Goal: Transaction & Acquisition: Purchase product/service

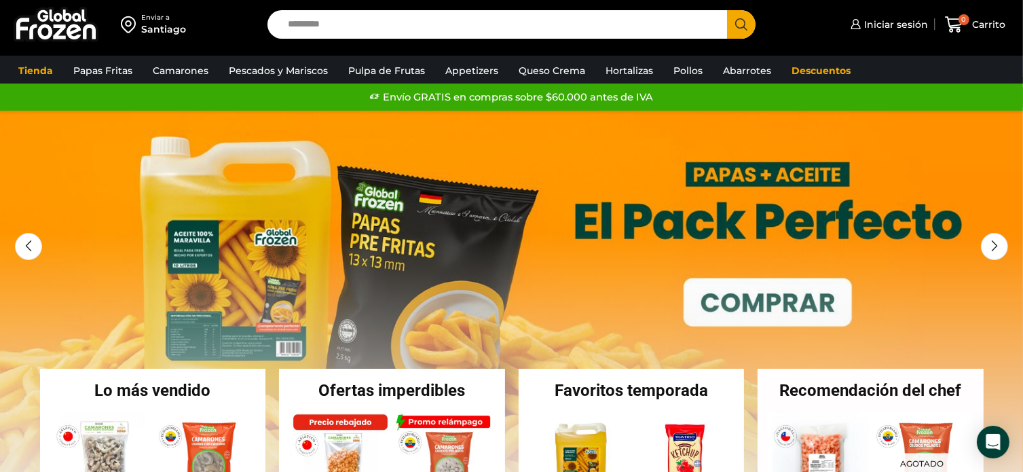
click at [371, 26] on input "Search input" at bounding box center [500, 24] width 439 height 29
type input "**********"
click at [727, 10] on button "Search" at bounding box center [741, 24] width 29 height 29
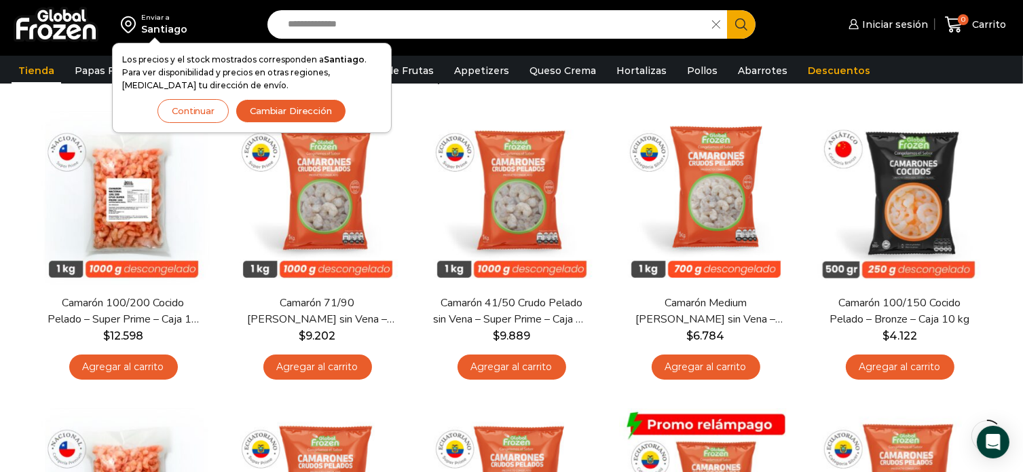
scroll to position [136, 0]
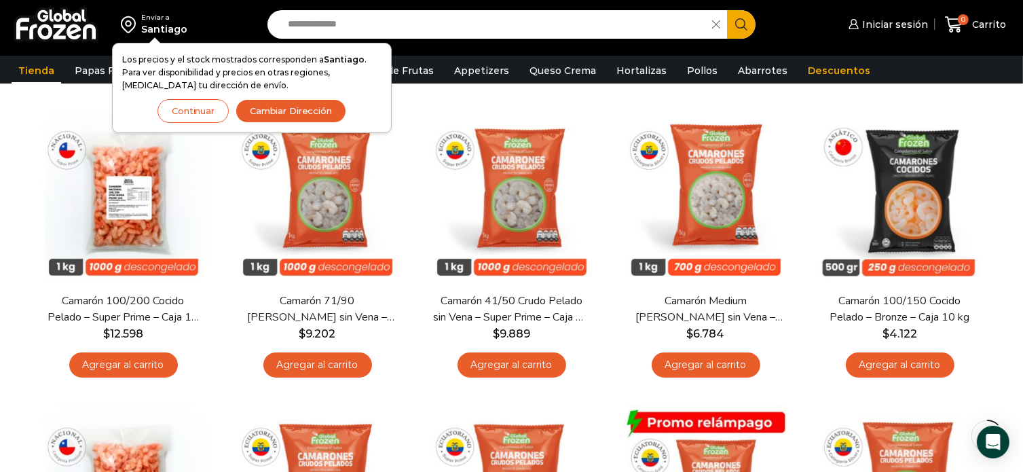
click at [804, 33] on div "Iniciar sesión Mi cuenta Login Register Iniciar sesión Por favor ingrese sus da…" at bounding box center [893, 25] width 240 height 32
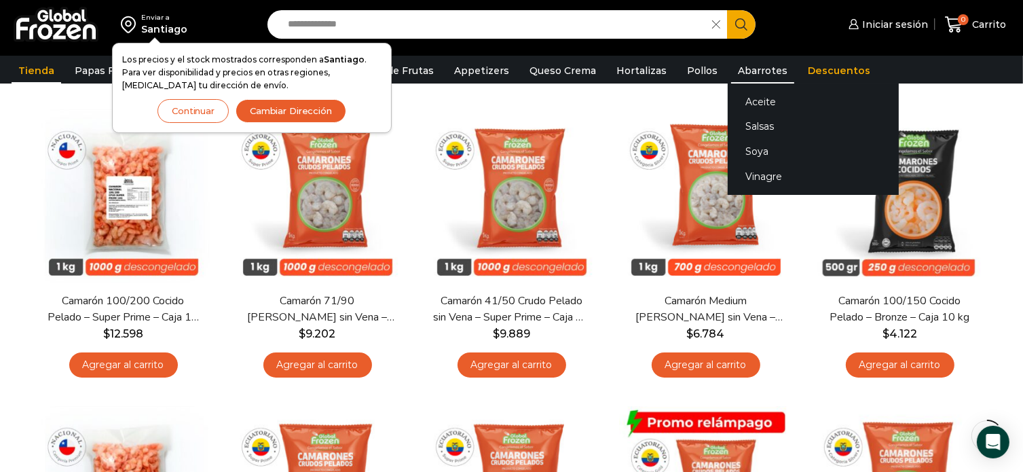
click at [750, 68] on link "Abarrotes" at bounding box center [762, 71] width 63 height 26
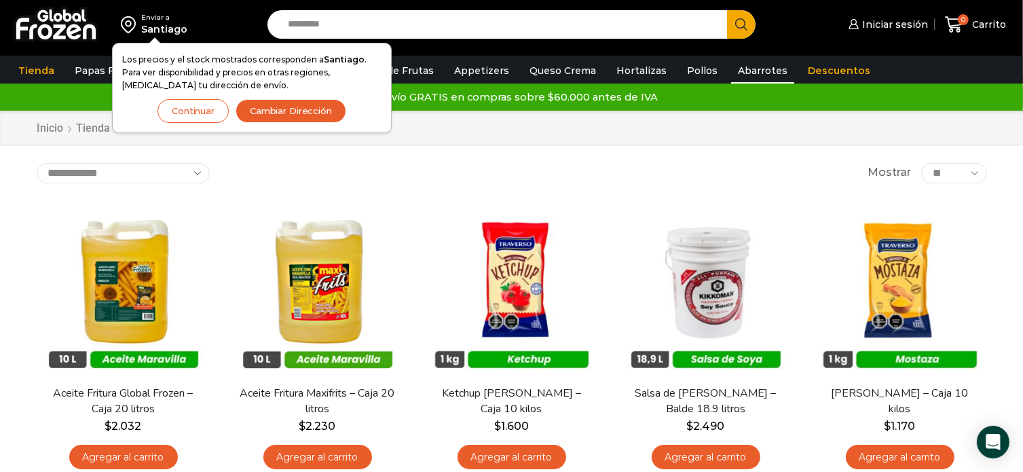
click at [191, 117] on button "Continuar" at bounding box center [193, 111] width 71 height 24
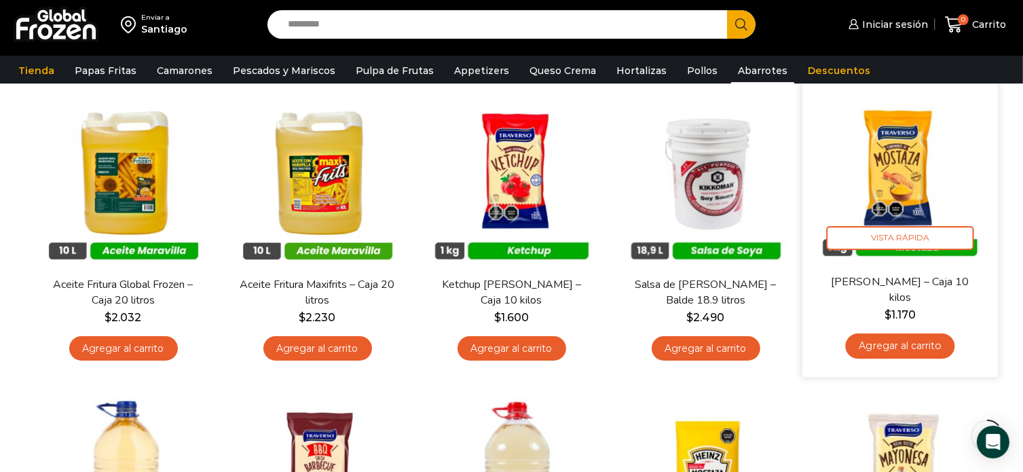
scroll to position [136, 0]
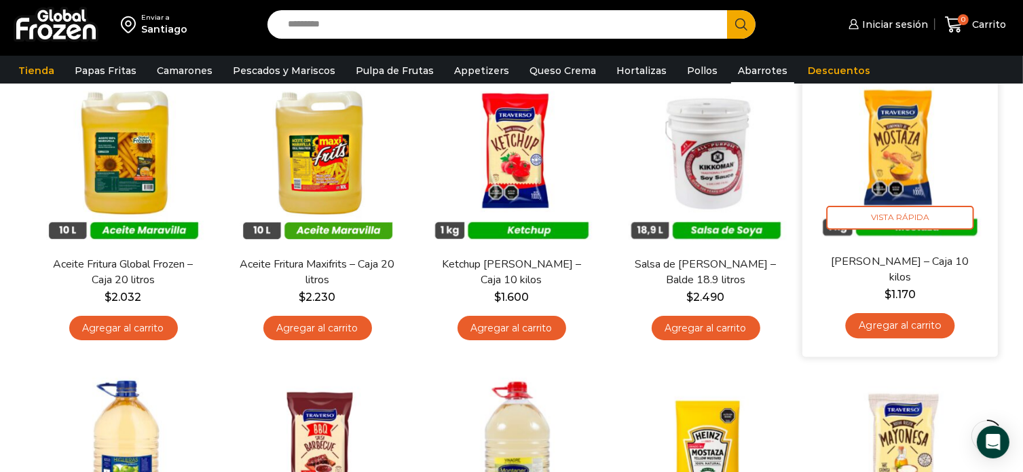
click at [983, 134] on img at bounding box center [900, 155] width 175 height 175
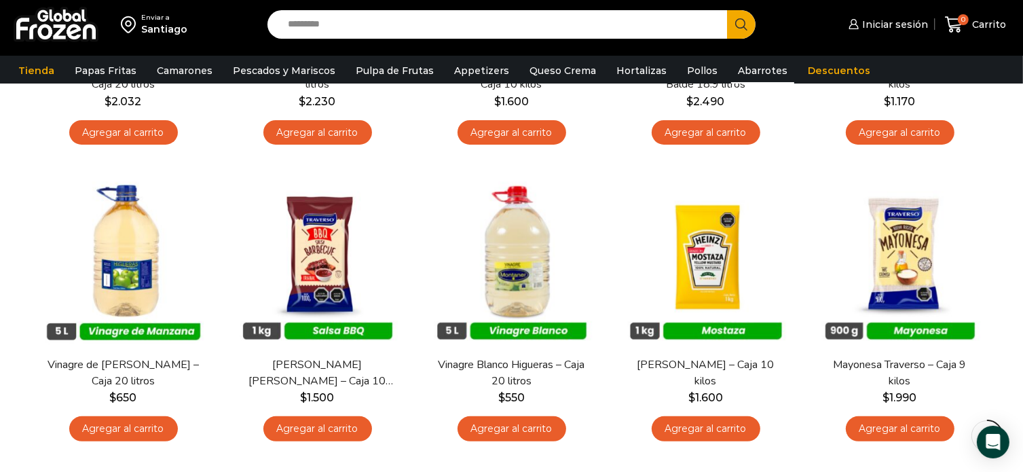
scroll to position [399, 0]
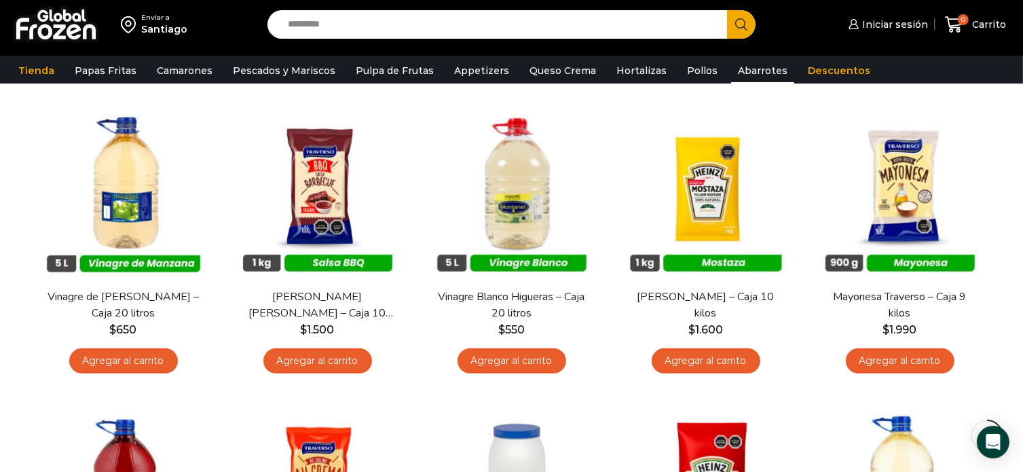
click at [1010, 113] on div "Enviar a [GEOGRAPHIC_DATA] Search input Search Iniciar sesión" at bounding box center [511, 201] width 1023 height 1200
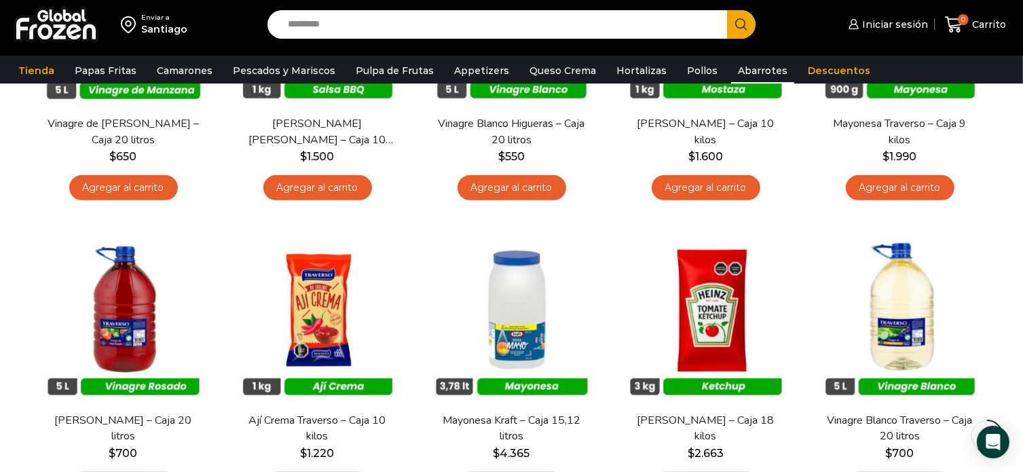
scroll to position [603, 0]
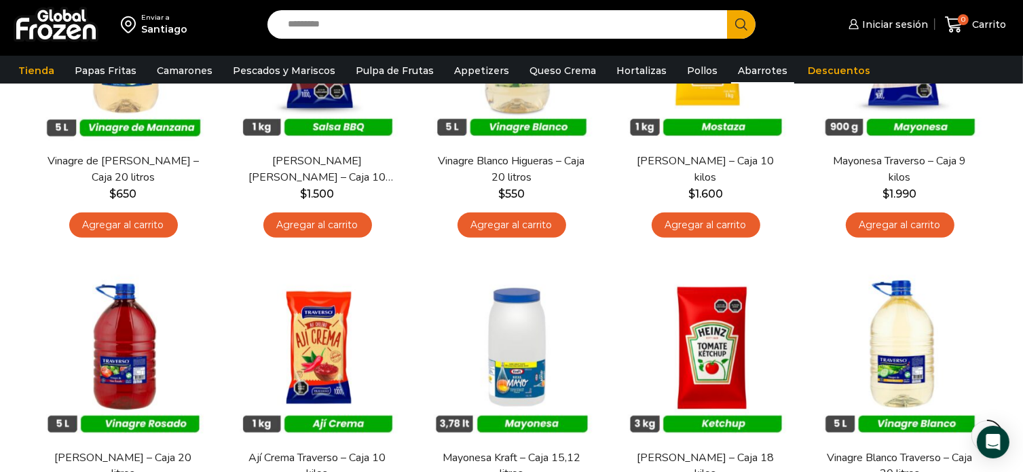
scroll to position [331, 0]
